Goal: Task Accomplishment & Management: Manage account settings

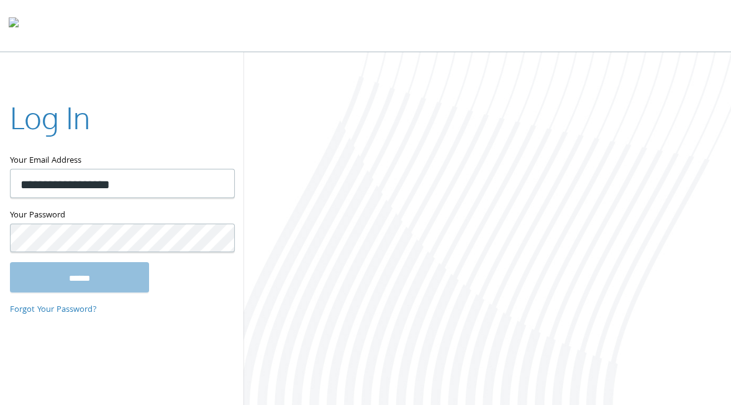
type input "**********"
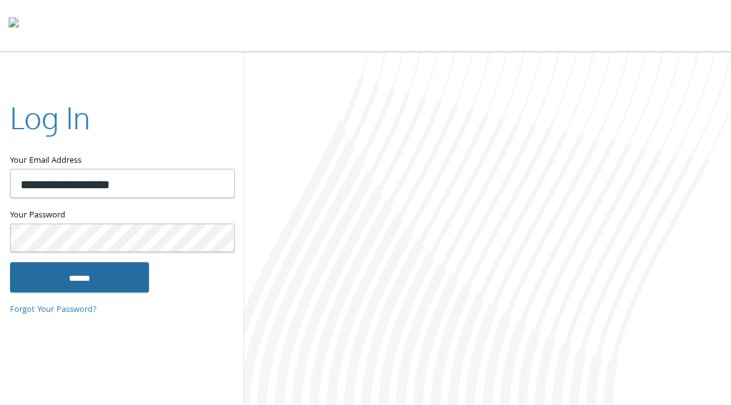
click at [94, 273] on input "******" at bounding box center [79, 277] width 139 height 30
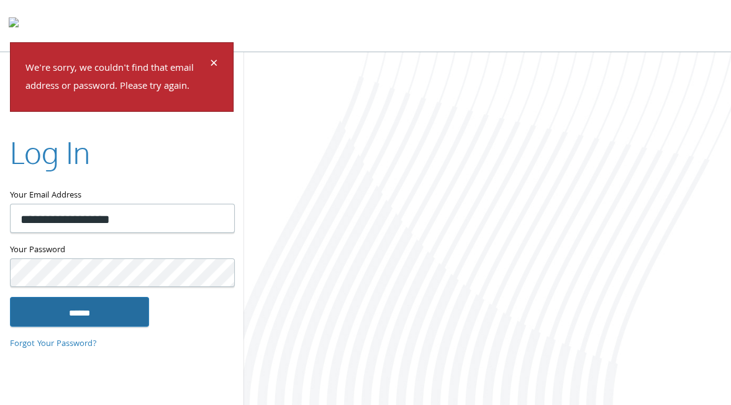
click at [63, 322] on input "******" at bounding box center [79, 312] width 139 height 30
